Goal: Information Seeking & Learning: Compare options

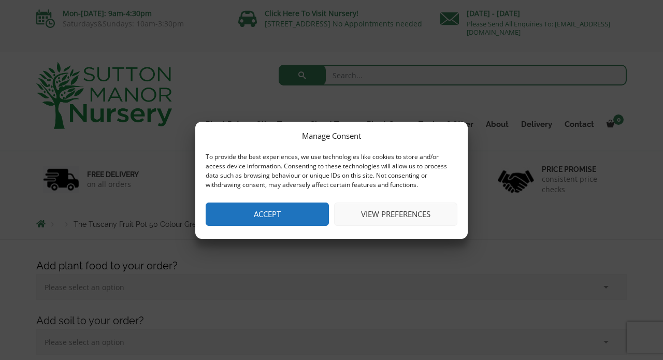
click at [374, 209] on button "View preferences" at bounding box center [395, 214] width 123 height 23
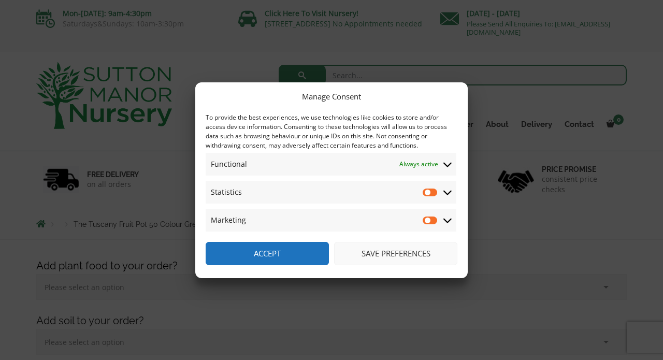
click at [435, 190] on input "Statistics" at bounding box center [431, 192] width 16 height 10
click at [425, 192] on input "Statistics" at bounding box center [431, 192] width 16 height 10
checkbox input "false"
click at [383, 252] on button "Save preferences" at bounding box center [395, 253] width 123 height 23
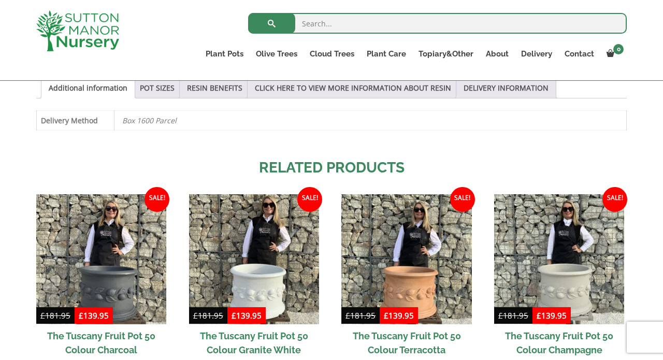
scroll to position [758, 0]
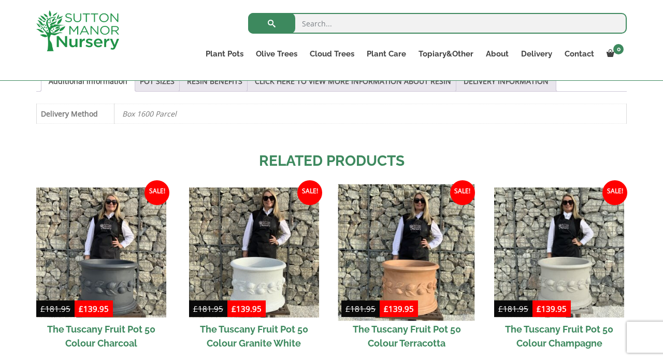
click at [409, 260] on img at bounding box center [406, 252] width 137 height 137
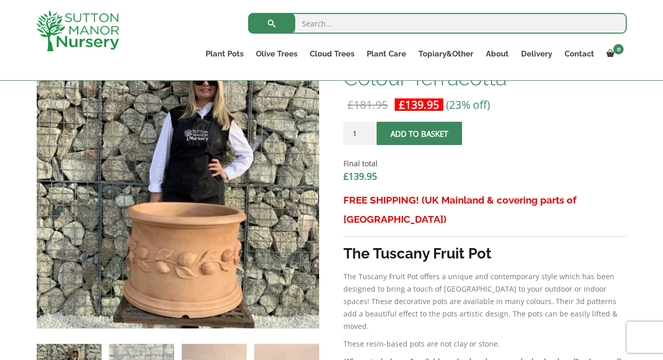
scroll to position [360, 0]
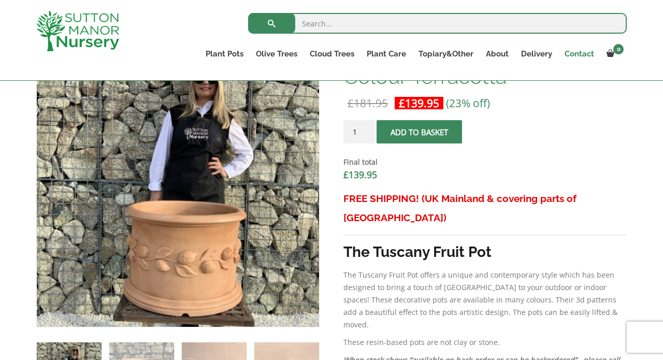
click at [580, 53] on link "Contact" at bounding box center [579, 54] width 42 height 15
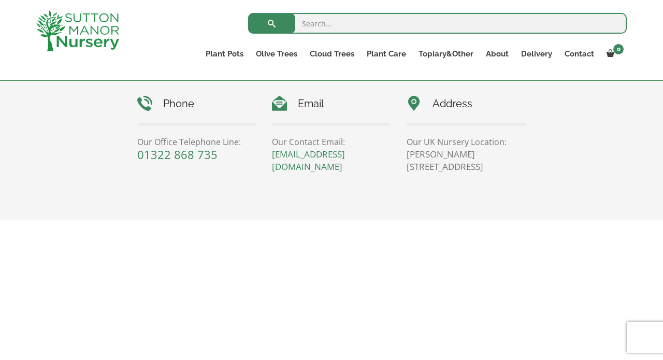
scroll to position [494, 0]
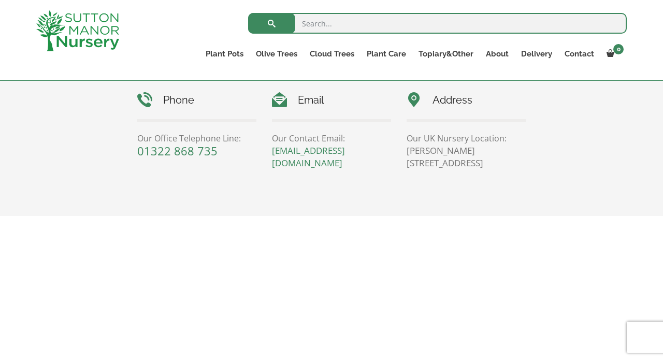
drag, startPoint x: 500, startPoint y: 160, endPoint x: 458, endPoint y: 163, distance: 42.6
click at [458, 163] on p "Sutton Manor Nursery, Dartford Rd, DA4 9HZ" at bounding box center [466, 157] width 119 height 25
copy p "DA4 9HZ"
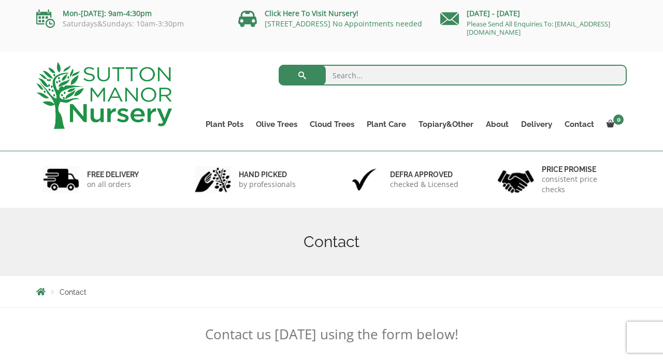
scroll to position [0, 0]
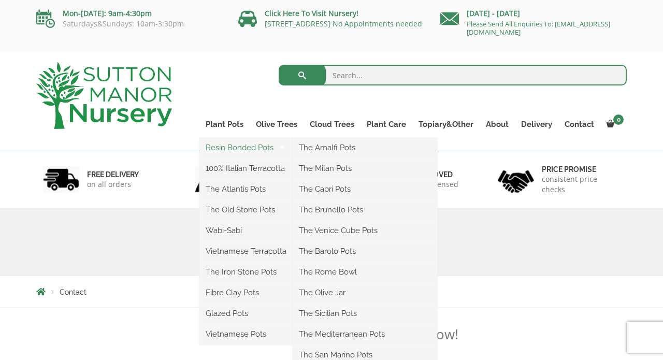
click at [231, 146] on link "Resin Bonded Pots" at bounding box center [245, 148] width 93 height 16
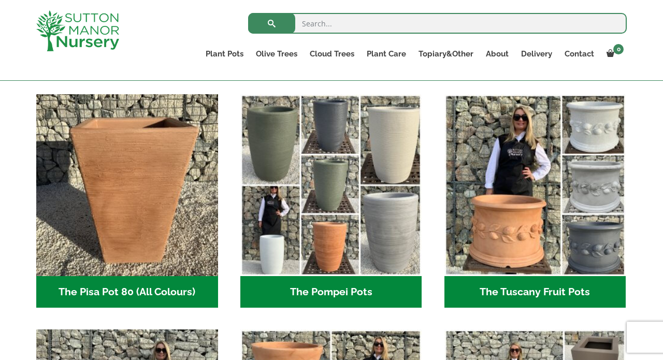
scroll to position [741, 0]
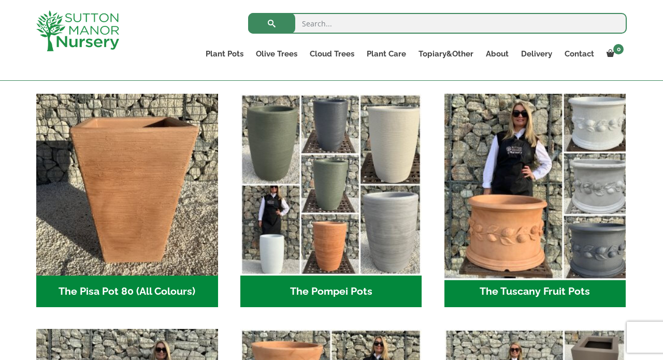
click at [514, 200] on img "Visit product category The Tuscany Fruit Pots" at bounding box center [535, 185] width 191 height 191
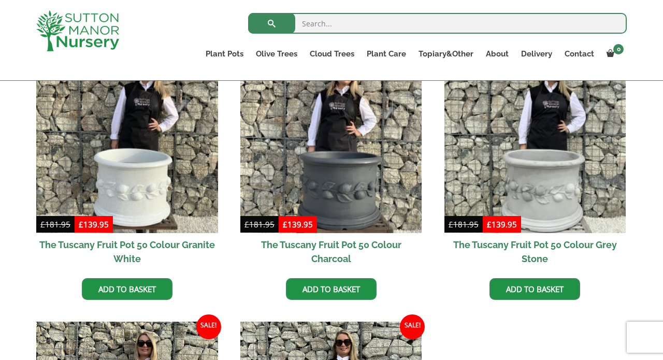
scroll to position [339, 0]
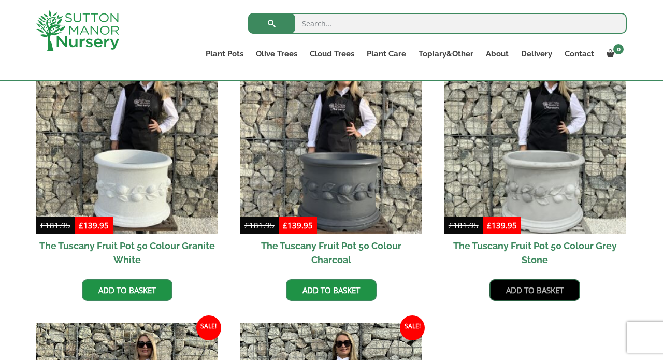
click at [531, 284] on link "Add to basket" at bounding box center [534, 290] width 91 height 22
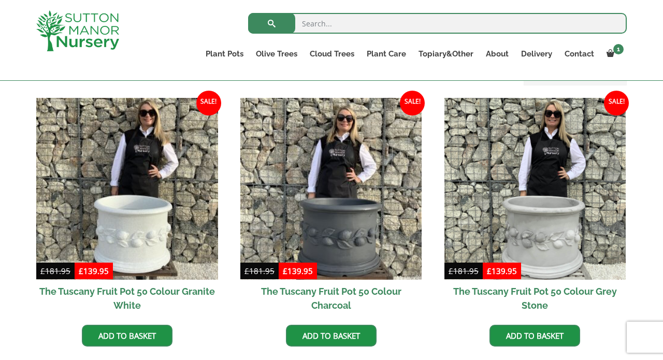
scroll to position [341, 0]
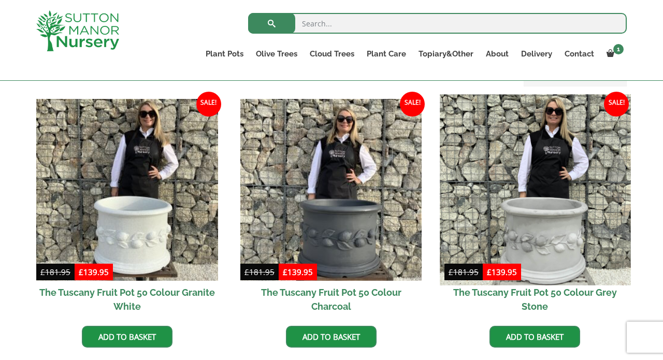
click at [550, 227] on img at bounding box center [535, 189] width 191 height 191
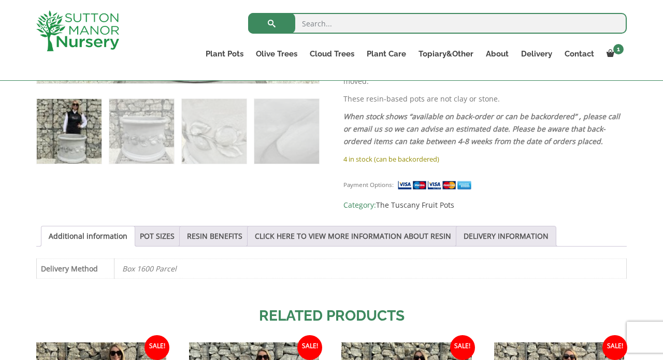
scroll to position [606, 0]
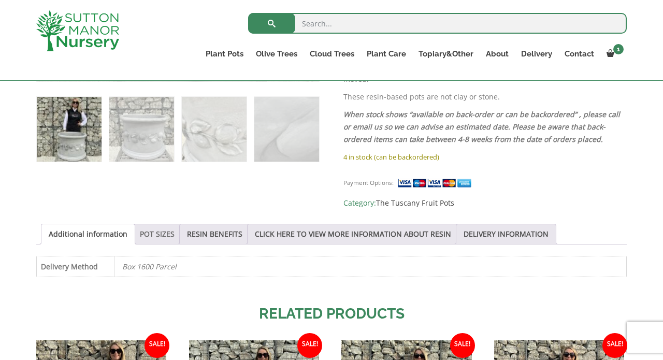
click at [169, 224] on link "POT SIZES" at bounding box center [157, 234] width 35 height 20
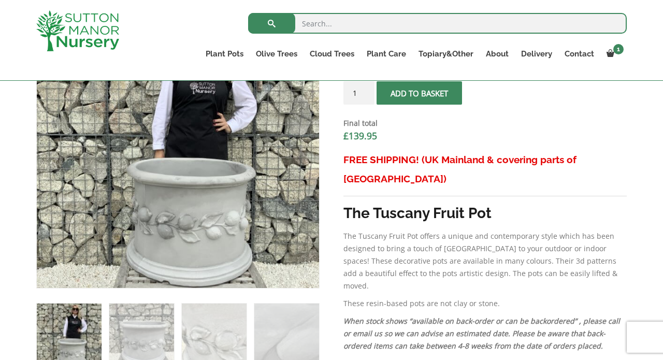
scroll to position [400, 0]
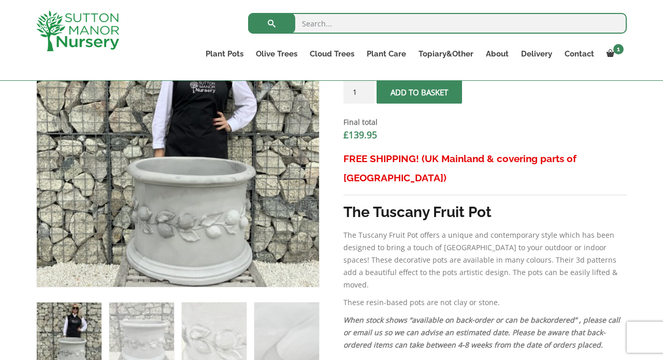
click at [72, 338] on img at bounding box center [69, 334] width 65 height 65
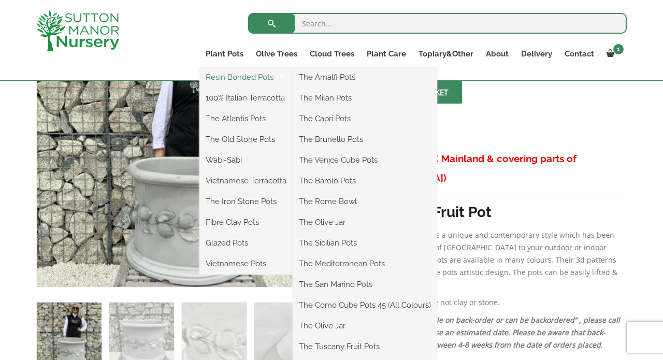
click at [232, 74] on link "Resin Bonded Pots" at bounding box center [245, 77] width 93 height 16
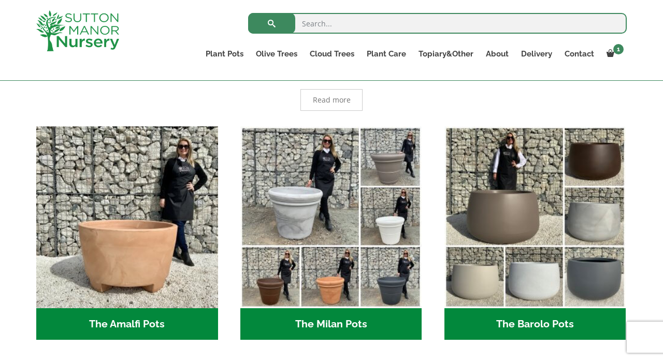
scroll to position [237, 0]
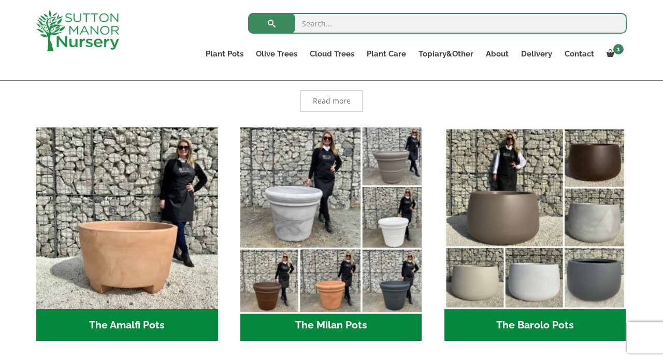
click at [335, 202] on img "Visit product category The Milan Pots" at bounding box center [331, 218] width 191 height 191
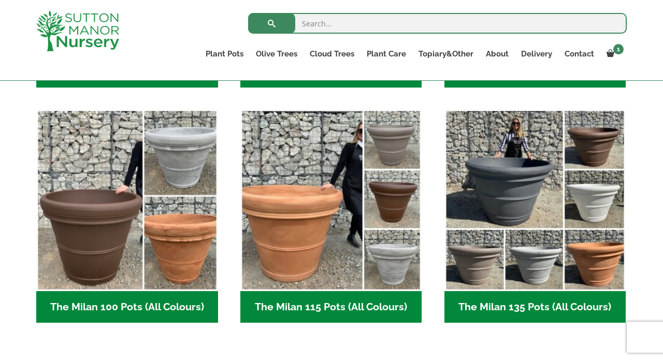
scroll to position [487, 0]
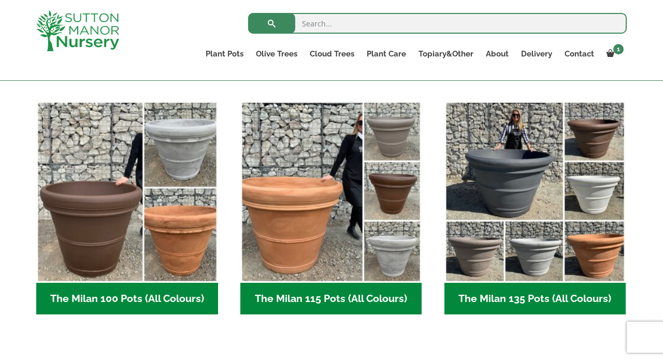
click at [335, 202] on img "Visit product category The Milan 115 Pots (All Colours)" at bounding box center [331, 192] width 182 height 182
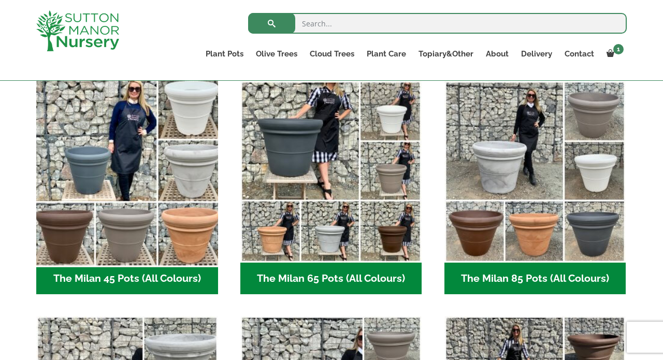
scroll to position [271, 0]
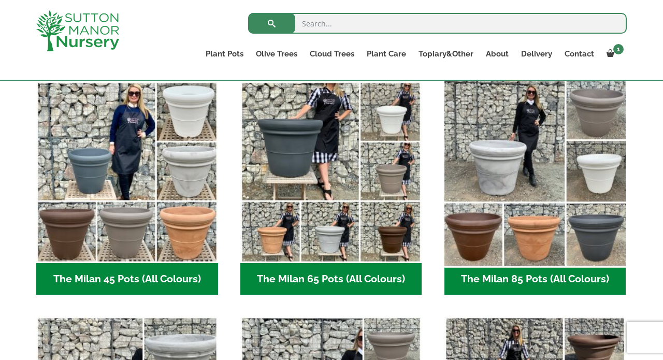
click at [525, 184] on img "Visit product category The Milan 85 Pots (All Colours)" at bounding box center [535, 172] width 191 height 191
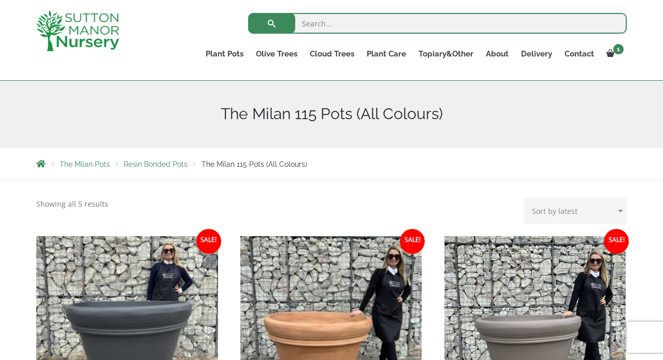
scroll to position [109, 0]
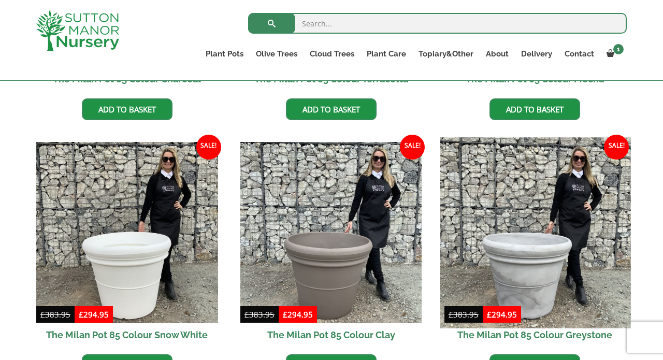
scroll to position [464, 0]
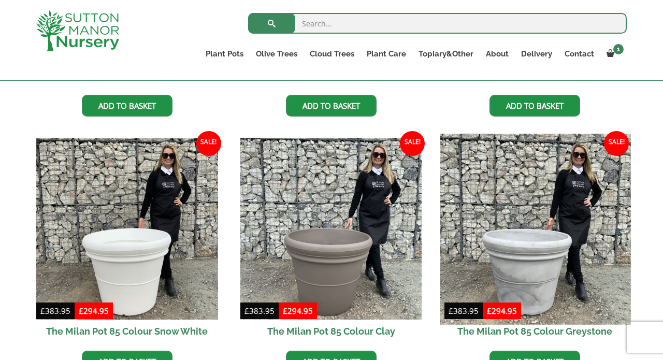
click at [519, 255] on img at bounding box center [535, 229] width 191 height 191
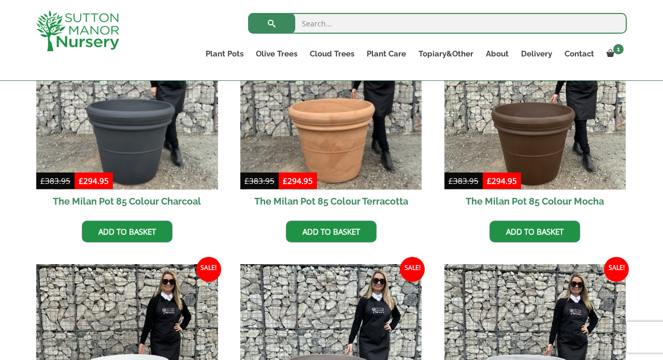
scroll to position [329, 0]
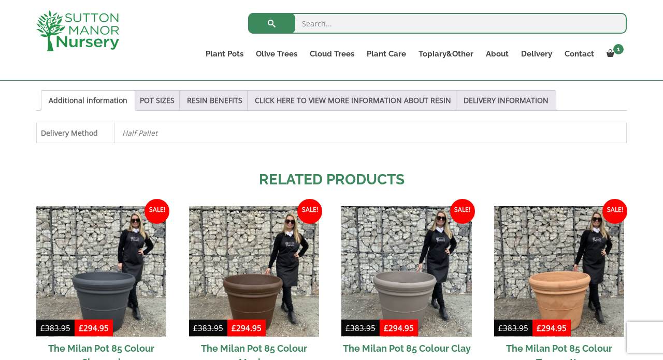
scroll to position [548, 0]
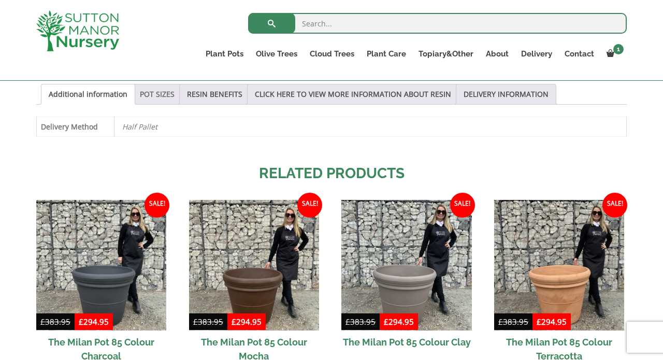
click at [163, 95] on link "POT SIZES" at bounding box center [157, 94] width 35 height 20
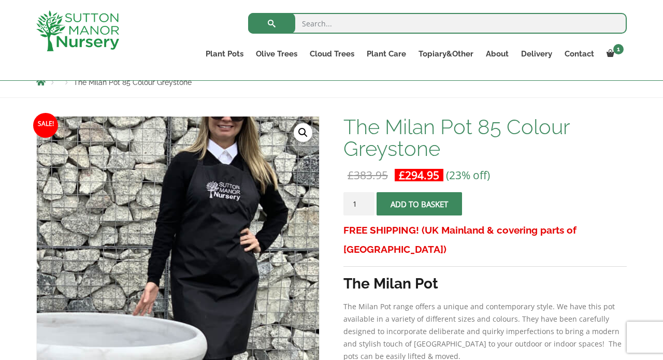
scroll to position [121, 0]
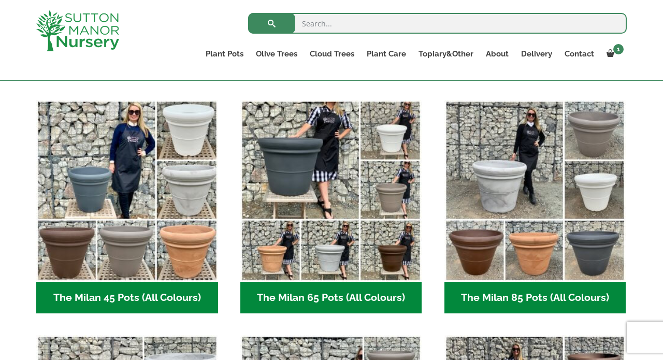
click at [338, 294] on h2 "The Milan 65 Pots (All Colours) (6)" at bounding box center [331, 298] width 182 height 32
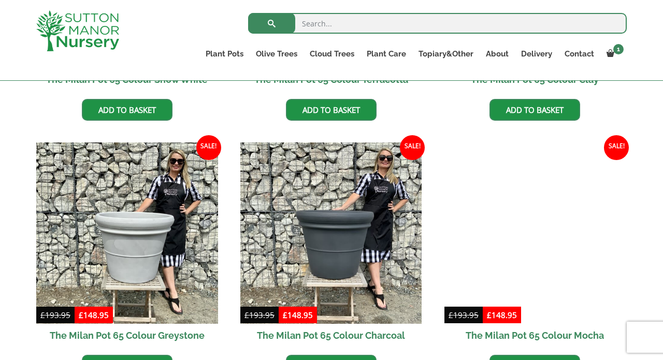
scroll to position [460, 0]
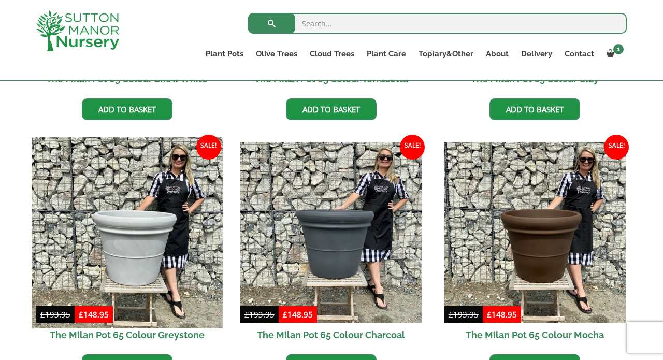
click at [117, 258] on img at bounding box center [127, 232] width 191 height 191
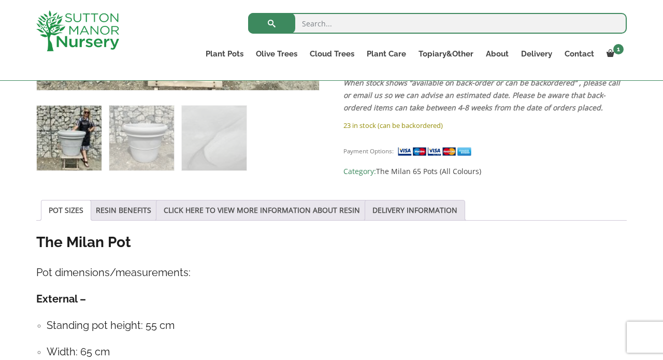
scroll to position [428, 0]
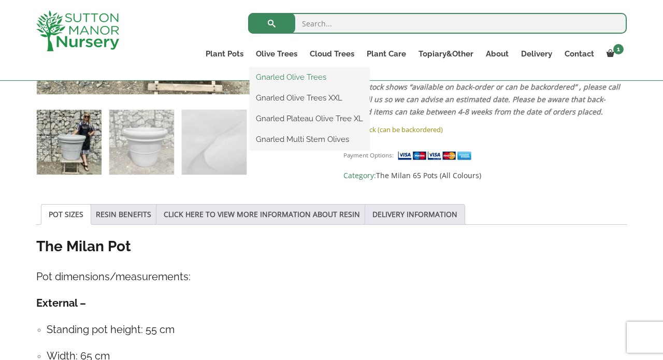
click at [281, 80] on link "Gnarled Olive Trees" at bounding box center [310, 77] width 120 height 16
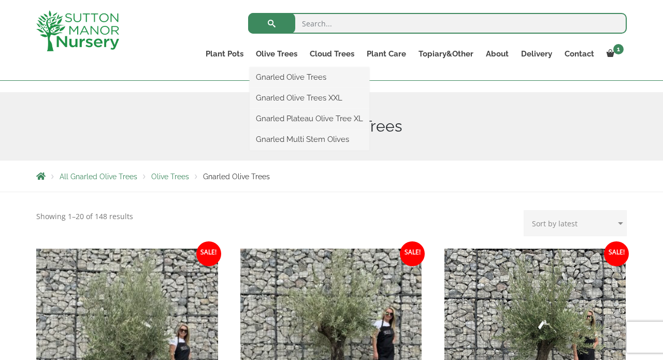
scroll to position [96, 0]
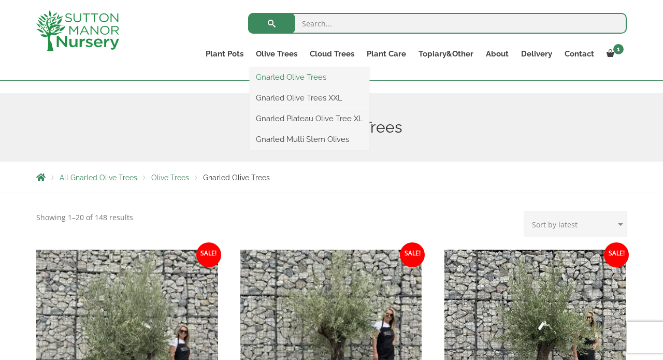
click at [286, 76] on link "Gnarled Olive Trees" at bounding box center [310, 77] width 120 height 16
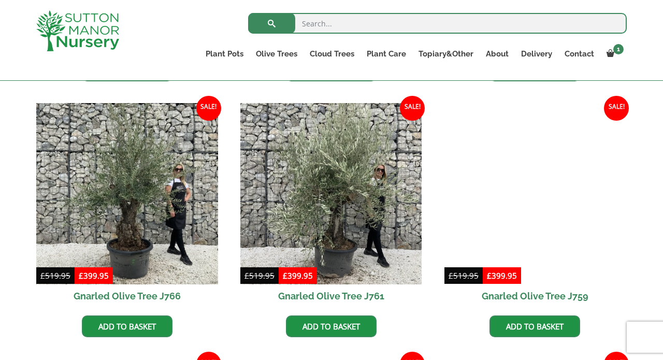
scroll to position [499, 0]
